Goal: Task Accomplishment & Management: Complete application form

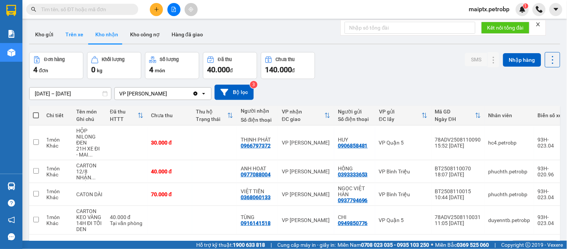
click at [71, 33] on button "Trên xe" at bounding box center [74, 34] width 30 height 18
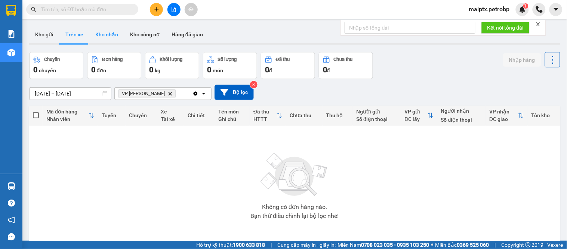
click at [105, 36] on button "Kho nhận" at bounding box center [106, 34] width 35 height 18
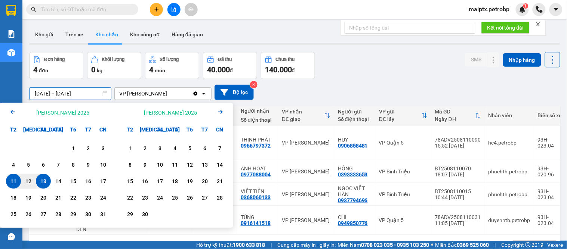
click at [75, 98] on div "ver 1.8.137 Kho gửi Trên xe Kho [PERSON_NAME] công nợ Hàng đã [PERSON_NAME] hàn…" at bounding box center [294, 146] width 537 height 249
click at [368, 62] on div "Đơn hàng 4 đơn [PERSON_NAME] 0 kg Số [PERSON_NAME] 4 món Đã thu 40.000 [PERSON_…" at bounding box center [294, 65] width 531 height 27
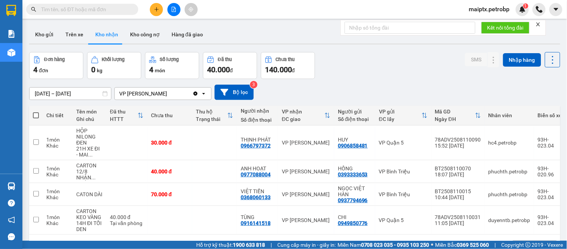
scroll to position [34, 0]
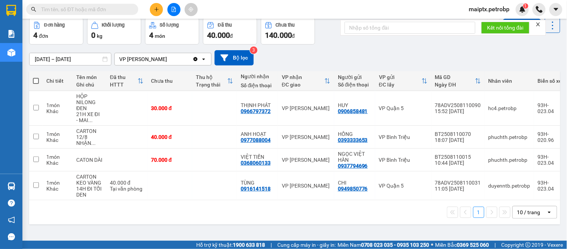
click at [73, 59] on input "[DATE] – [DATE]" at bounding box center [70, 59] width 81 height 12
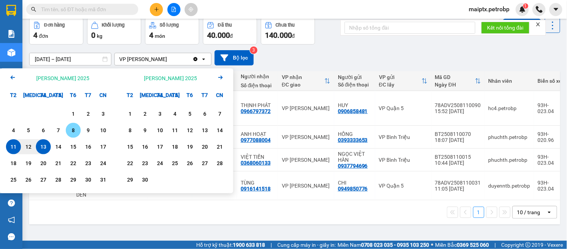
click at [71, 133] on div "8" at bounding box center [73, 130] width 10 height 9
click at [41, 152] on div "13" at bounding box center [43, 146] width 15 height 15
type input "[DATE] – [DATE]"
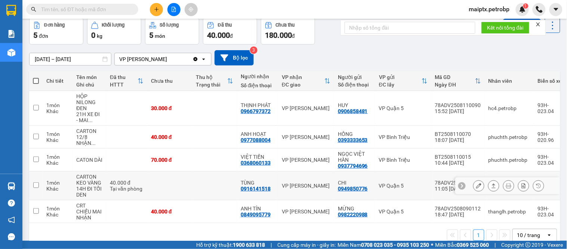
scroll to position [50, 0]
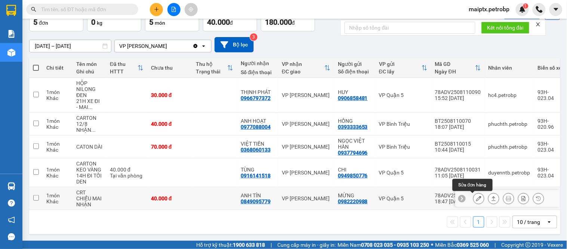
click at [476, 197] on icon at bounding box center [478, 197] width 5 height 5
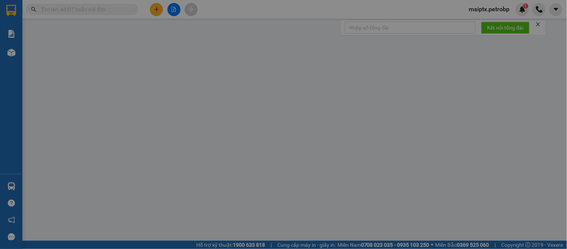
type input "0982220988"
type input "MỪNG"
type input "0849095779"
type input "ANH TÍN"
type input "40.000"
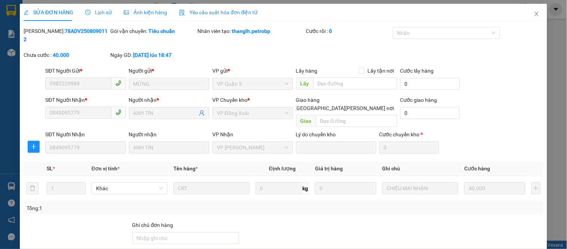
click at [61, 28] on b "78ADV2508090112" at bounding box center [66, 35] width 84 height 14
copy b "78ADV2508090112"
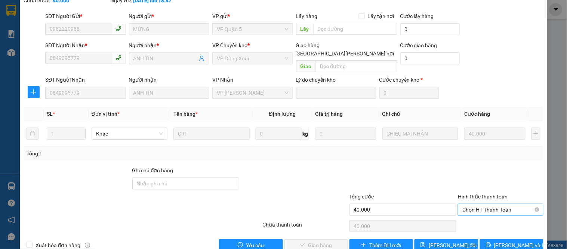
click at [479, 204] on span "Chọn HT Thanh Toán" at bounding box center [500, 209] width 76 height 11
click at [476, 204] on div "Tại văn phòng" at bounding box center [495, 208] width 75 height 8
type input "0"
drag, startPoint x: 329, startPoint y: 226, endPoint x: 339, endPoint y: 217, distance: 13.0
click at [329, 241] on span "[PERSON_NAME] và [PERSON_NAME] hàng" at bounding box center [349, 245] width 101 height 8
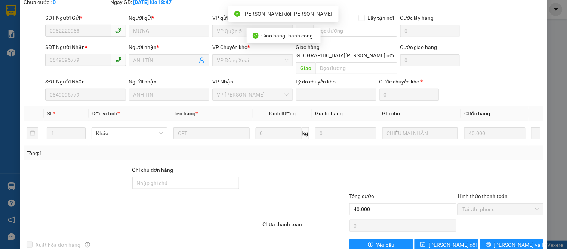
scroll to position [0, 0]
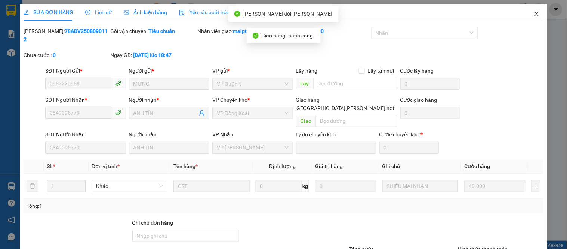
click at [534, 13] on icon "close" at bounding box center [537, 14] width 6 height 6
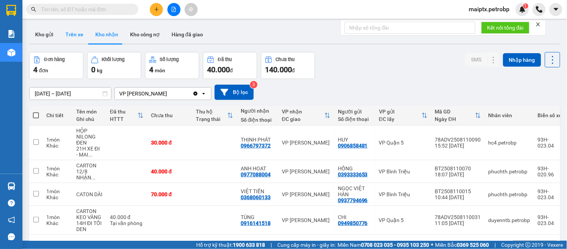
click at [61, 32] on button "Trên xe" at bounding box center [74, 34] width 30 height 18
type input "[DATE] – [DATE]"
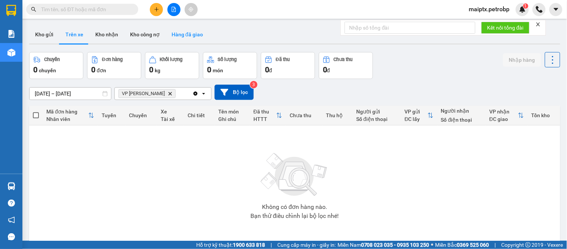
click at [178, 38] on button "Hàng đã giao" at bounding box center [187, 34] width 43 height 18
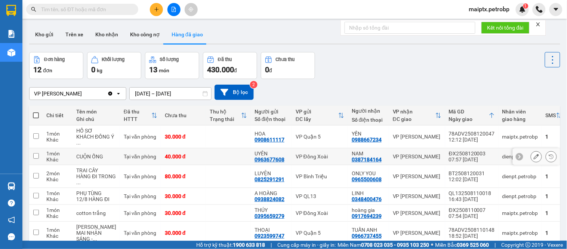
scroll to position [141, 0]
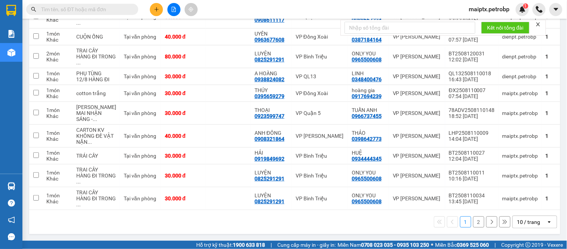
click at [80, 10] on input "text" at bounding box center [85, 9] width 88 height 8
paste input "78ADV2508090112"
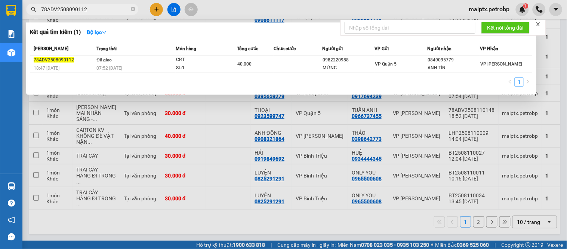
type input "78ADV2508090112"
click at [336, 71] on div "MỪNG" at bounding box center [349, 68] width 52 height 8
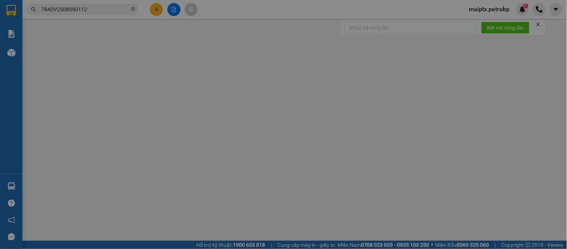
type input "0982220988"
type input "MỪNG"
type input "0849095779"
type input "ANH TÍN"
type input "40.000"
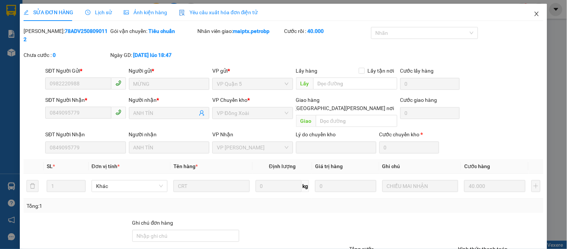
click at [529, 10] on span "Close" at bounding box center [536, 14] width 21 height 21
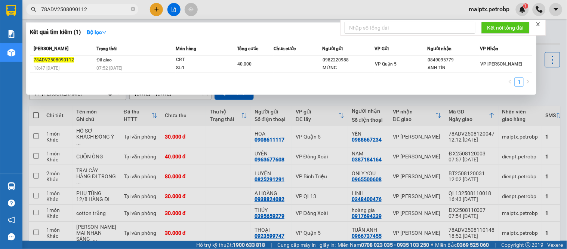
click at [88, 14] on span "78ADV2508090112" at bounding box center [82, 9] width 112 height 11
click at [94, 9] on input "78ADV2508090112" at bounding box center [85, 9] width 88 height 8
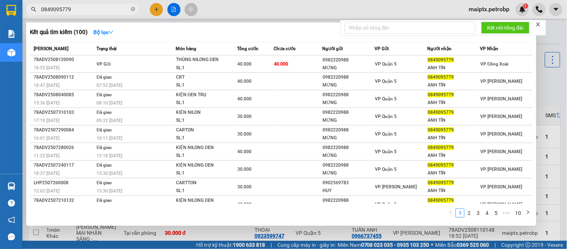
click at [87, 6] on input "0849095779" at bounding box center [85, 9] width 88 height 8
click at [87, 7] on input "0849095779" at bounding box center [85, 9] width 88 height 8
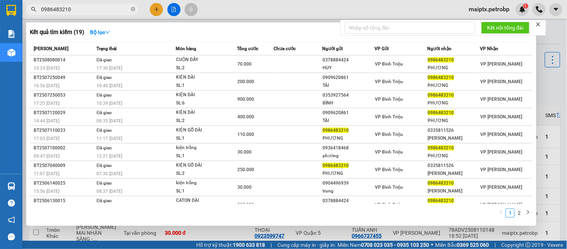
click at [61, 12] on input "0986483210" at bounding box center [85, 9] width 88 height 8
paste input "335811526"
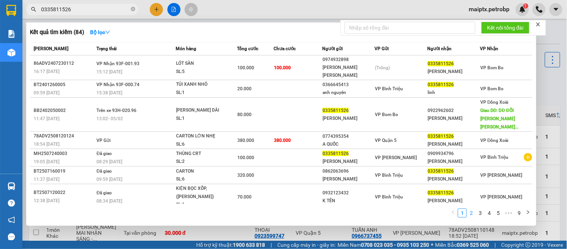
click at [475, 214] on link "2" at bounding box center [471, 213] width 8 height 8
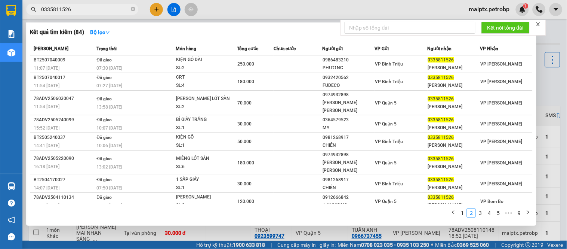
click at [58, 8] on input "0335811526" at bounding box center [85, 9] width 88 height 8
paste input "67939333"
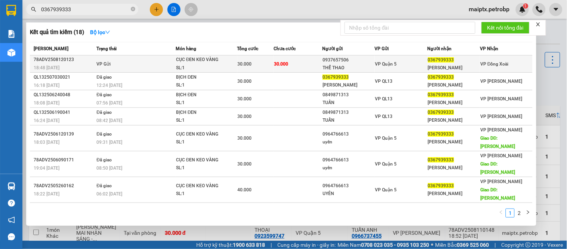
type input "0367939333"
click at [170, 62] on td "VP Gửi" at bounding box center [135, 63] width 81 height 17
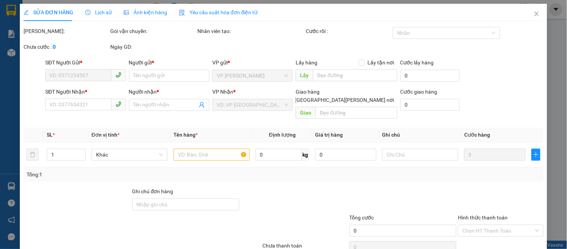
type input "0937657506"
type input "THỂ THAO"
type input "0367939333"
type input "[PERSON_NAME]"
type input "30.000"
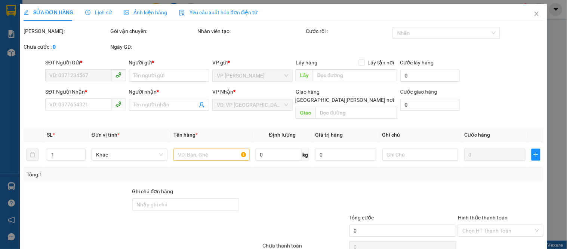
type input "30.000"
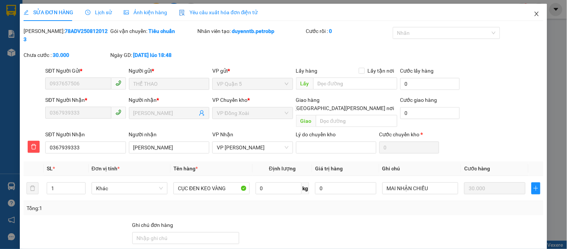
click at [534, 14] on icon "close" at bounding box center [536, 14] width 4 height 4
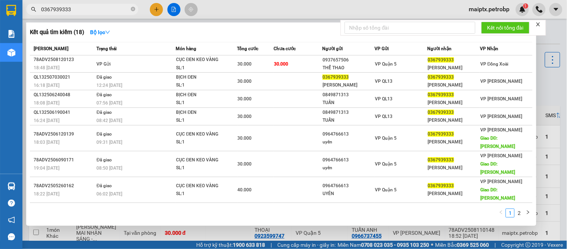
click at [64, 9] on input "0367939333" at bounding box center [85, 9] width 88 height 8
click at [89, 9] on input "0367939333" at bounding box center [85, 9] width 88 height 8
click at [133, 9] on icon "close-circle" at bounding box center [133, 9] width 4 height 4
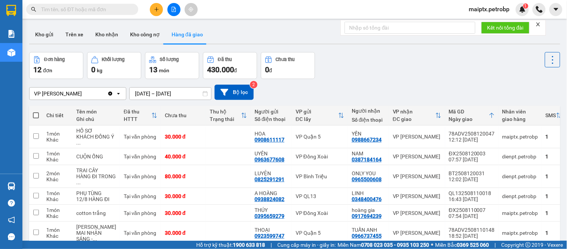
click at [65, 7] on input "text" at bounding box center [85, 9] width 88 height 8
paste input "0335811526"
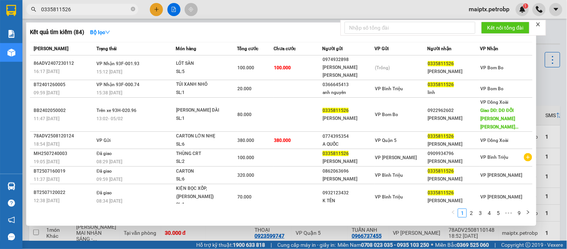
type input "0335811526"
click at [60, 215] on div "1 2 3 4 5 ••• 9" at bounding box center [281, 214] width 503 height 13
click at [59, 220] on div "1 2 3 4 5 ••• 9" at bounding box center [281, 214] width 503 height 13
click at [238, 14] on div at bounding box center [283, 124] width 567 height 249
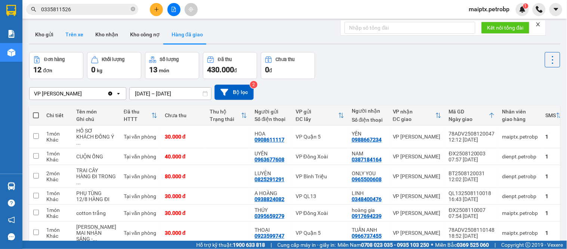
click at [80, 34] on button "Trên xe" at bounding box center [74, 34] width 30 height 18
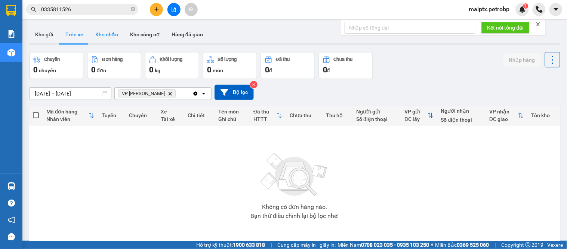
click at [95, 32] on button "Kho nhận" at bounding box center [106, 34] width 35 height 18
type input "[DATE] – [DATE]"
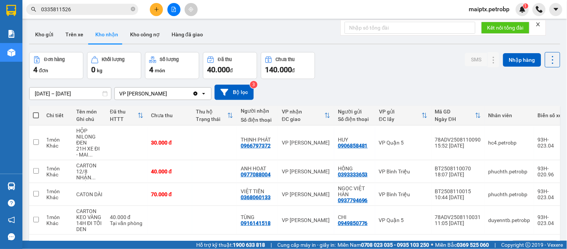
scroll to position [34, 0]
